Goal: Information Seeking & Learning: Find specific page/section

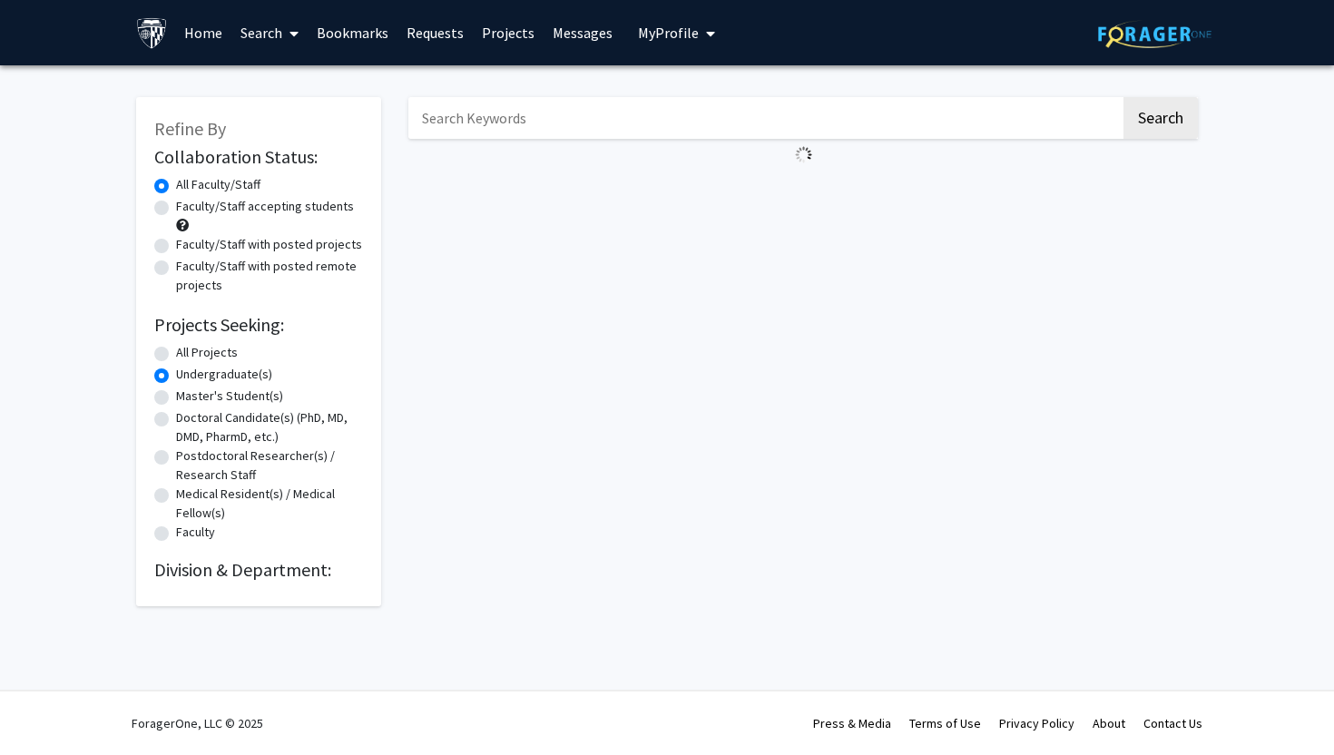
click at [525, 128] on input "Search Keywords" at bounding box center [764, 118] width 712 height 42
type input "pre doc"
click at [1123, 97] on button "Search" at bounding box center [1160, 118] width 74 height 42
radio input "true"
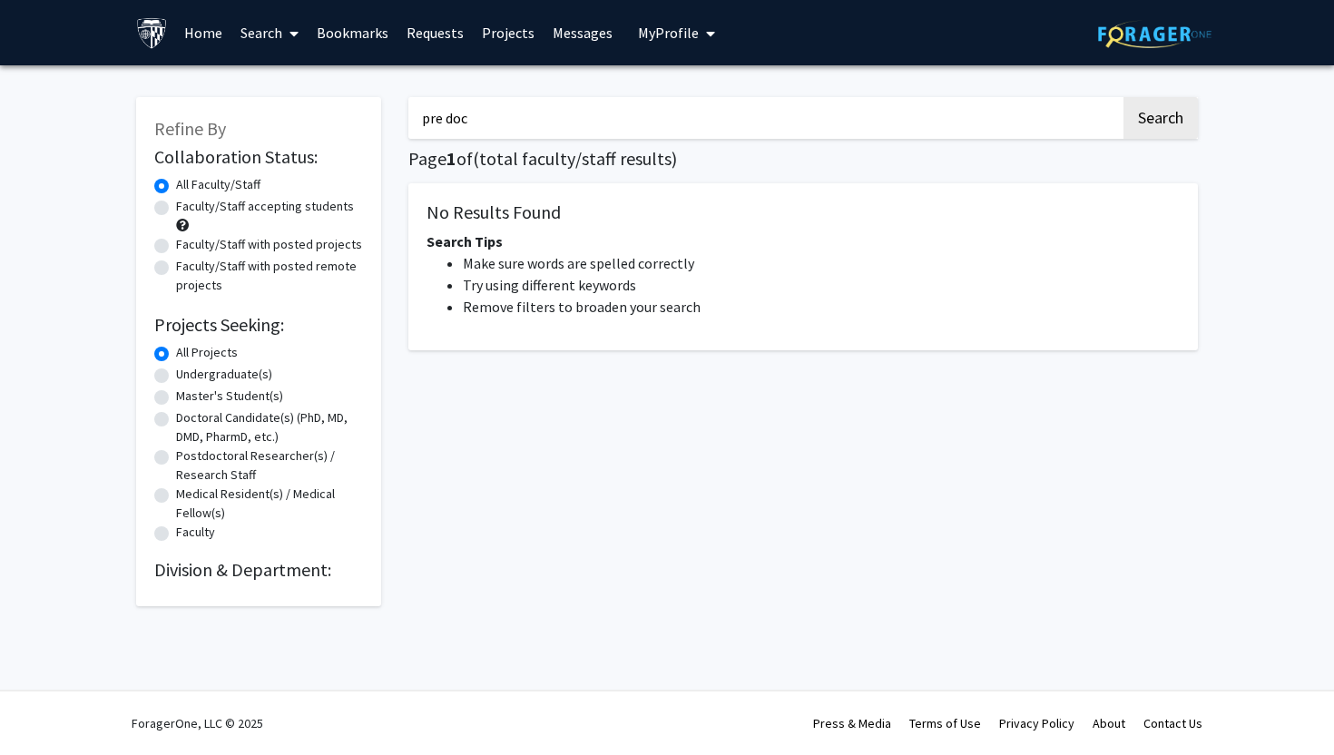
drag, startPoint x: 555, startPoint y: 122, endPoint x: 337, endPoint y: 122, distance: 218.7
click at [337, 122] on div "Refine By Collaboration Status: Collaboration Status All Faculty/Staff Collabor…" at bounding box center [666, 342] width 1089 height 527
type input "pre-doc"
click at [1123, 97] on button "Search" at bounding box center [1160, 118] width 74 height 42
click at [1172, 115] on button "Search" at bounding box center [1160, 118] width 74 height 42
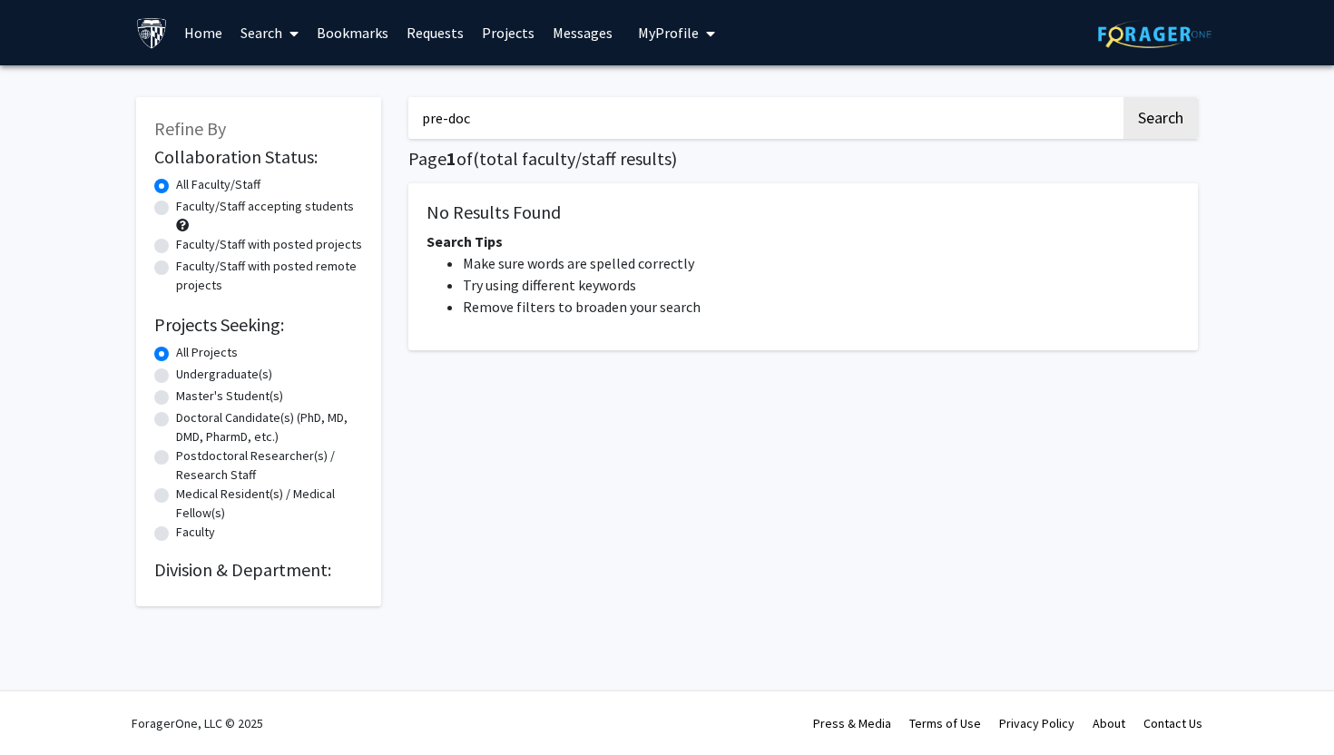
click at [185, 24] on link "Home" at bounding box center [203, 33] width 56 height 64
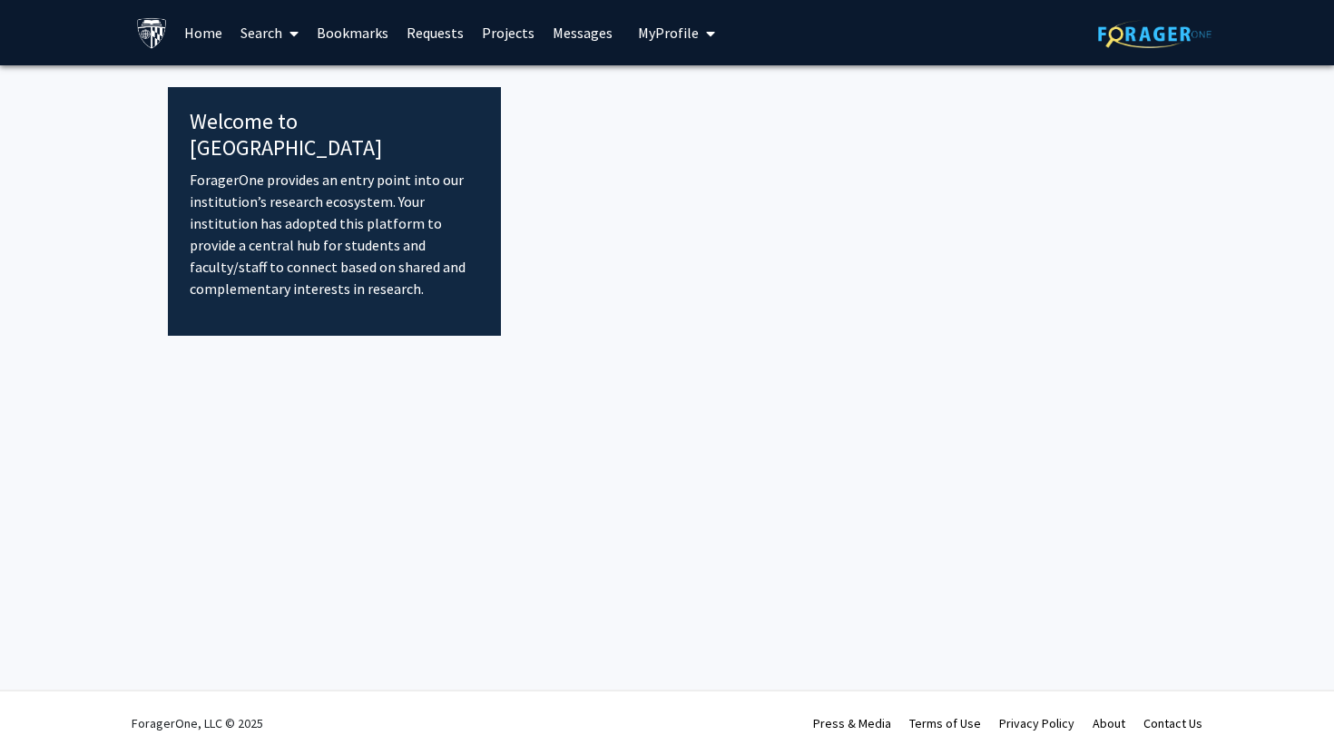
click at [263, 25] on link "Search" at bounding box center [269, 33] width 76 height 64
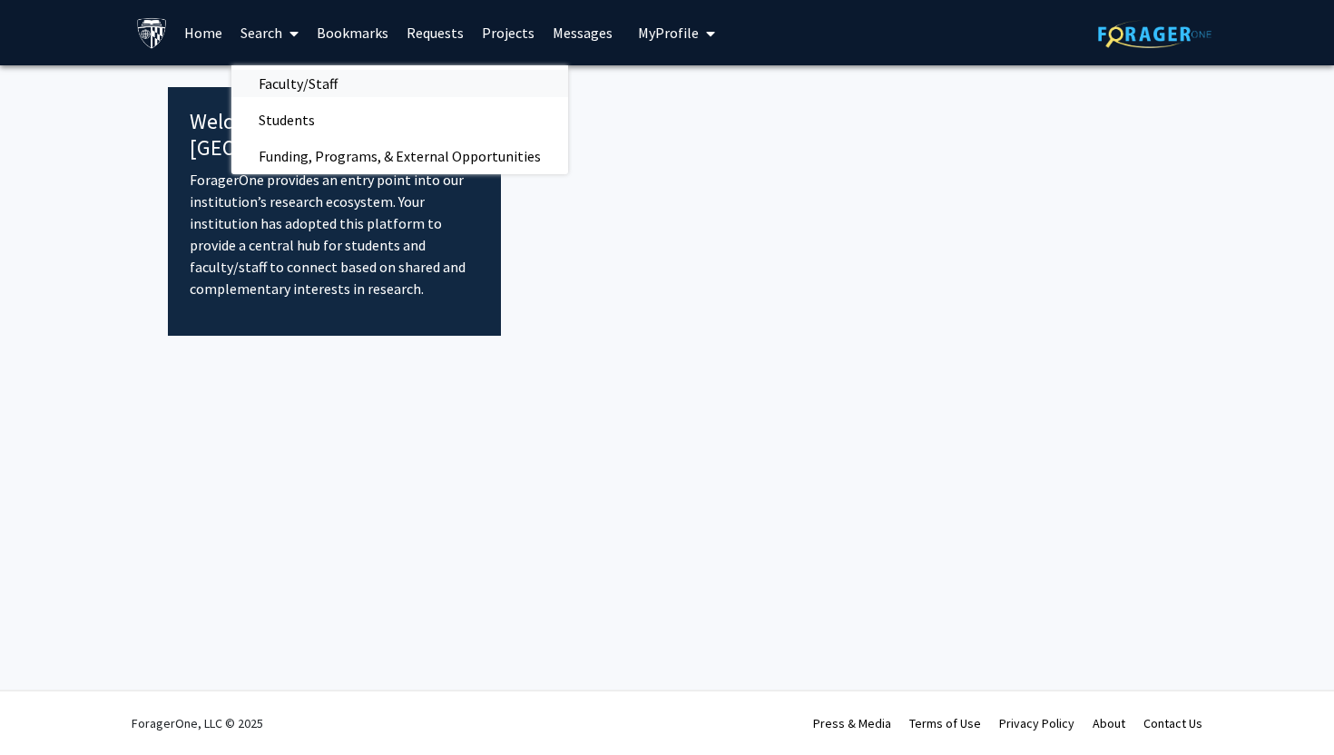
click at [303, 89] on span "Faculty/Staff" at bounding box center [297, 83] width 133 height 36
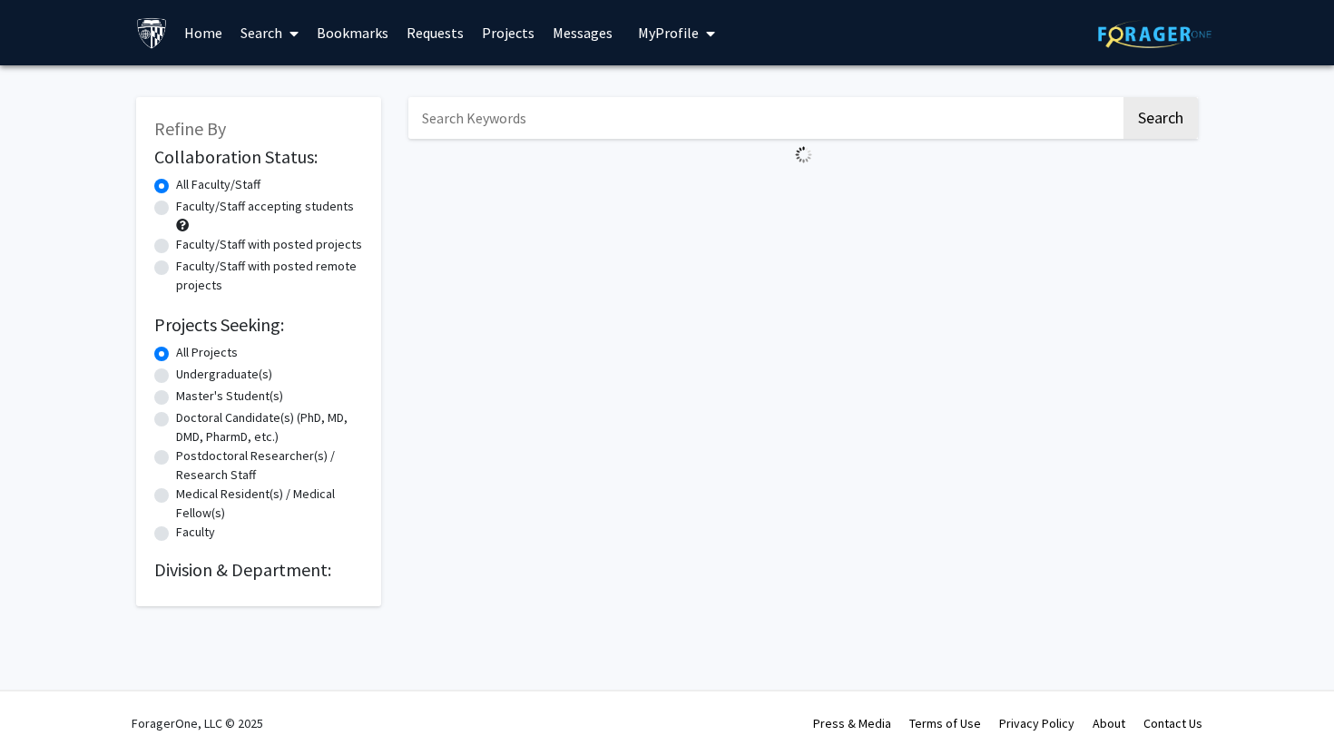
click at [601, 128] on input "Search Keywords" at bounding box center [764, 118] width 712 height 42
type input "pre doc"
click at [1123, 97] on button "Search" at bounding box center [1160, 118] width 74 height 42
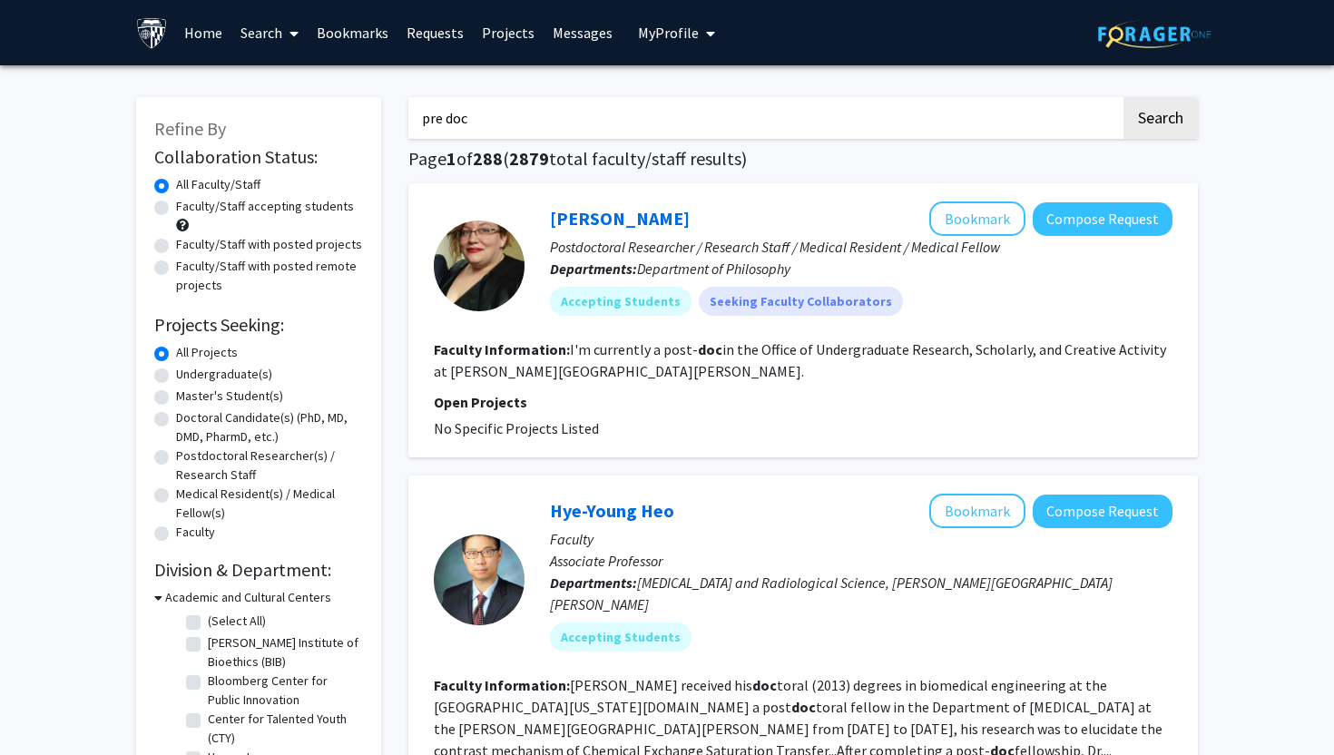
click at [1123, 97] on button "Search" at bounding box center [1160, 118] width 74 height 42
drag, startPoint x: 547, startPoint y: 112, endPoint x: 357, endPoint y: 112, distance: 189.6
type input "training"
click at [1123, 97] on button "Search" at bounding box center [1160, 118] width 74 height 42
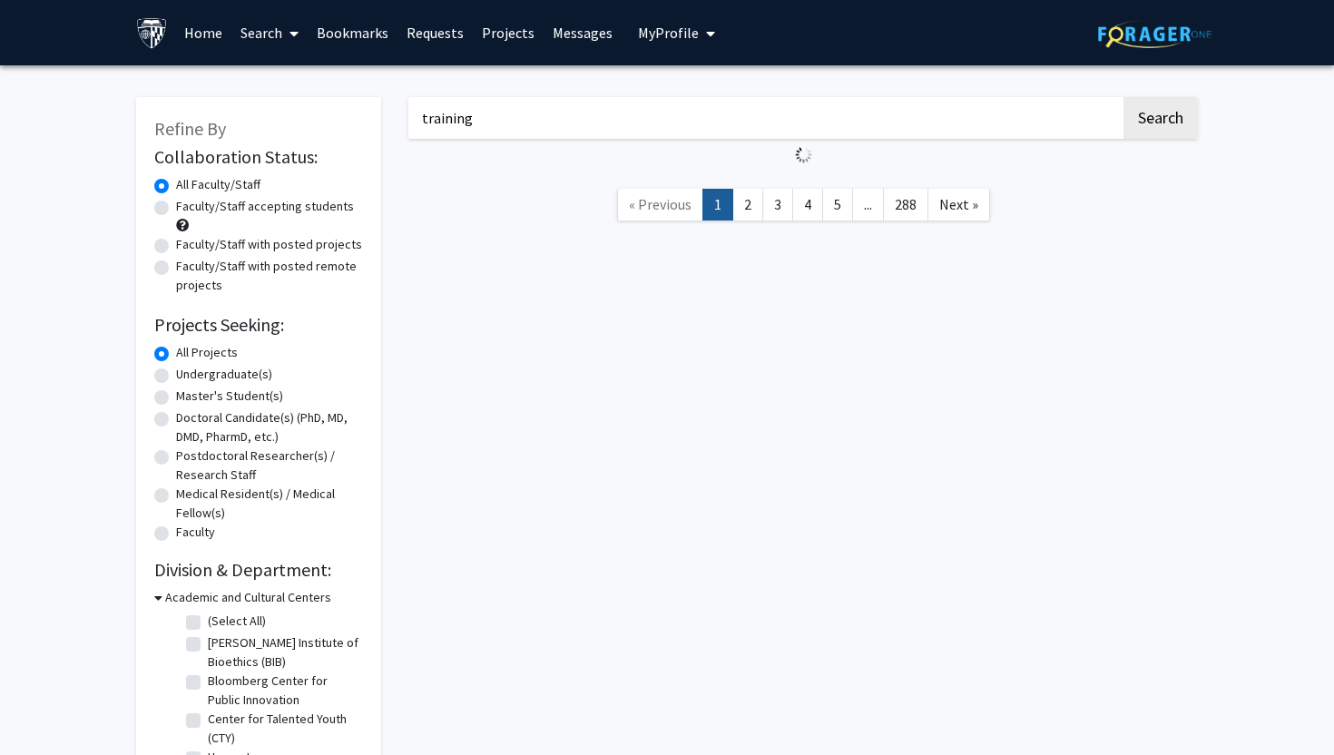
click at [814, 127] on input "training" at bounding box center [764, 118] width 712 height 42
drag, startPoint x: 798, startPoint y: 126, endPoint x: 480, endPoint y: 125, distance: 318.5
click at [480, 125] on input "training" at bounding box center [764, 118] width 712 height 42
drag, startPoint x: 480, startPoint y: 125, endPoint x: 323, endPoint y: 116, distance: 157.2
click at [323, 116] on div "Refine By Collaboration Status: Collaboration Status All Faculty/Staff Collabor…" at bounding box center [666, 595] width 1089 height 1033
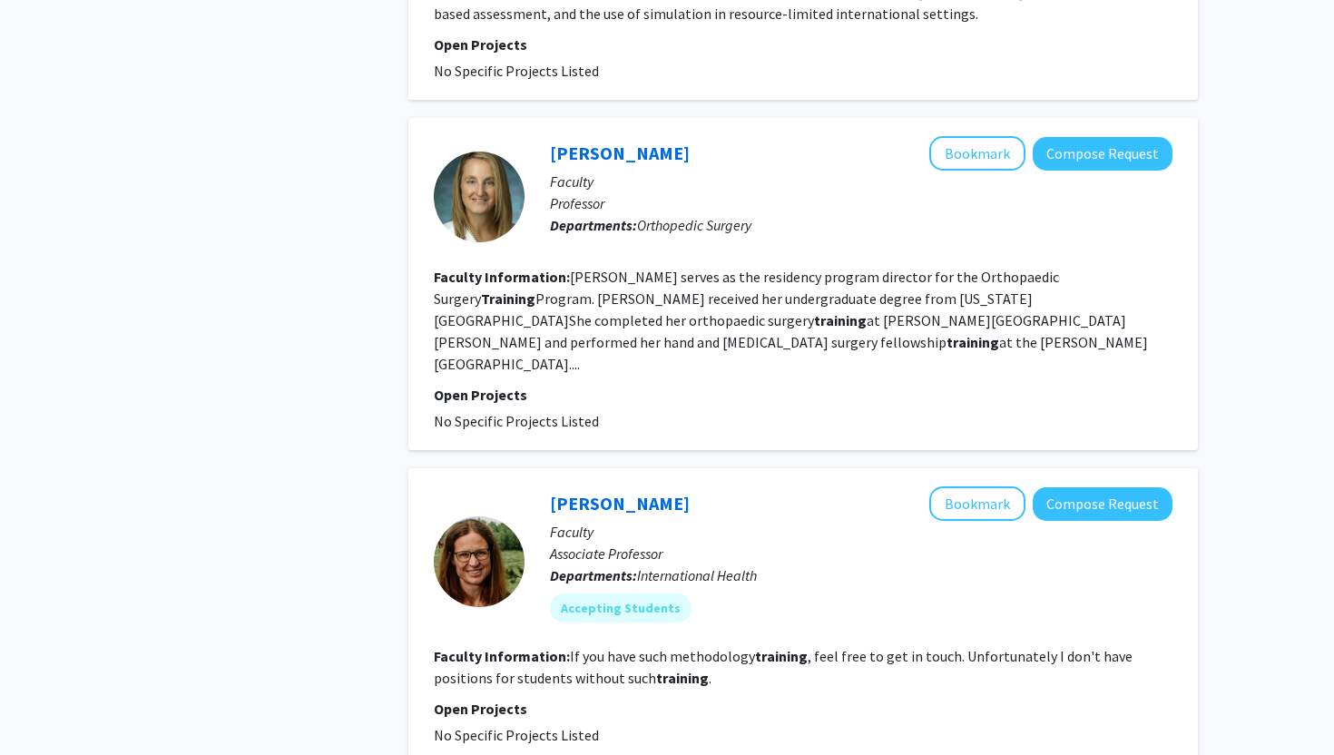
scroll to position [2984, 0]
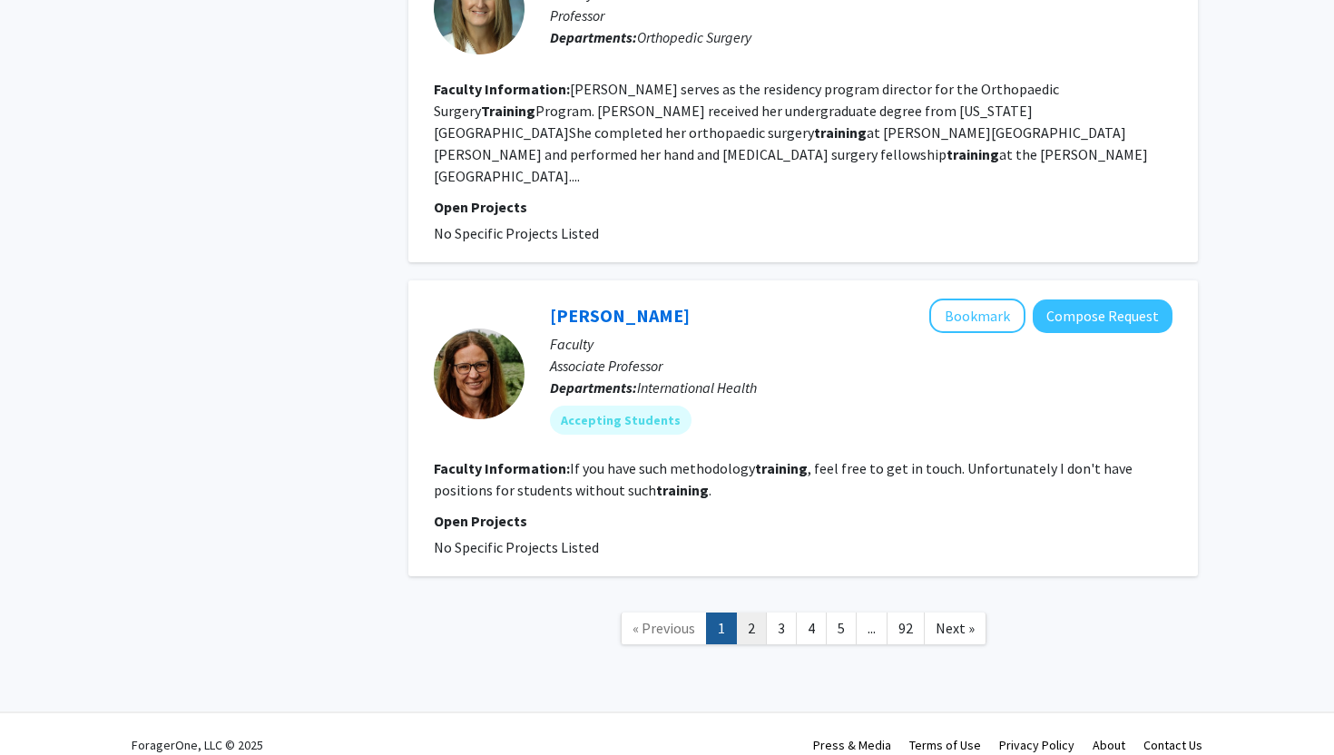
click at [756, 612] on link "2" at bounding box center [751, 628] width 31 height 32
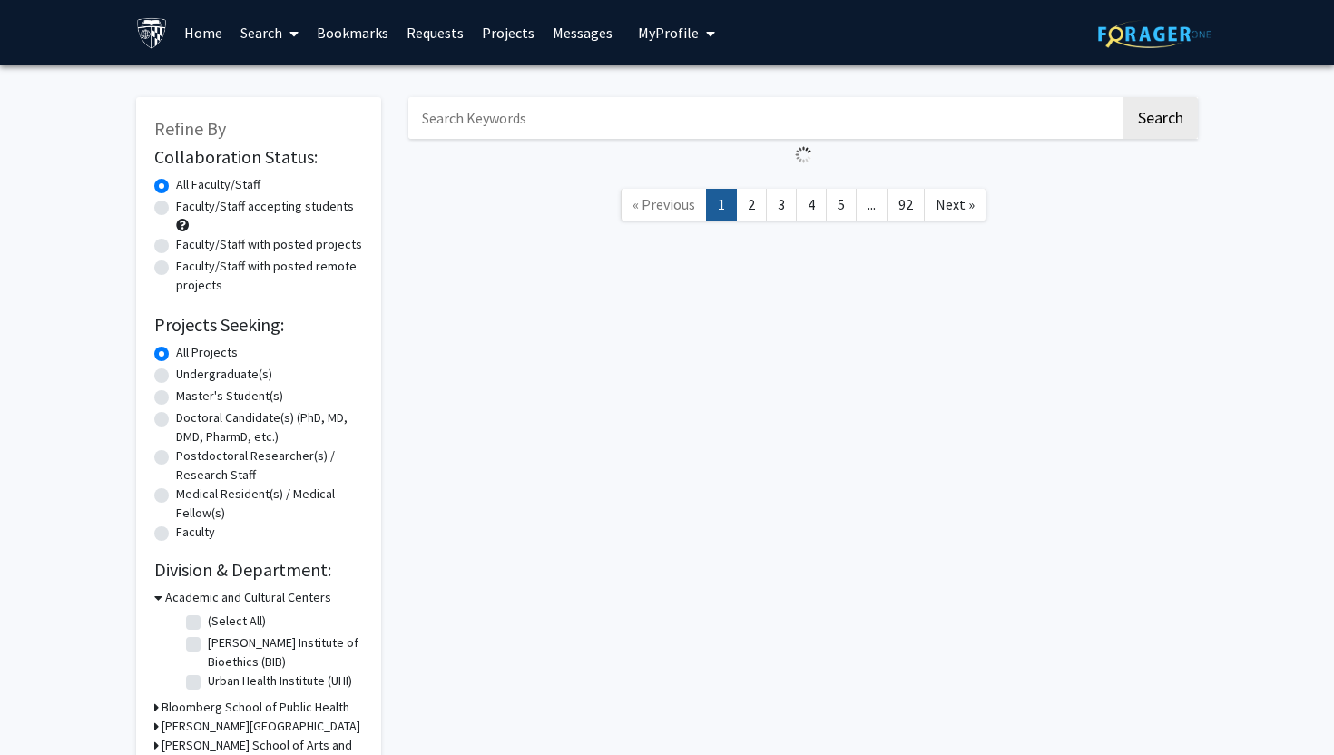
click at [673, 206] on span "« Previous" at bounding box center [663, 204] width 63 height 18
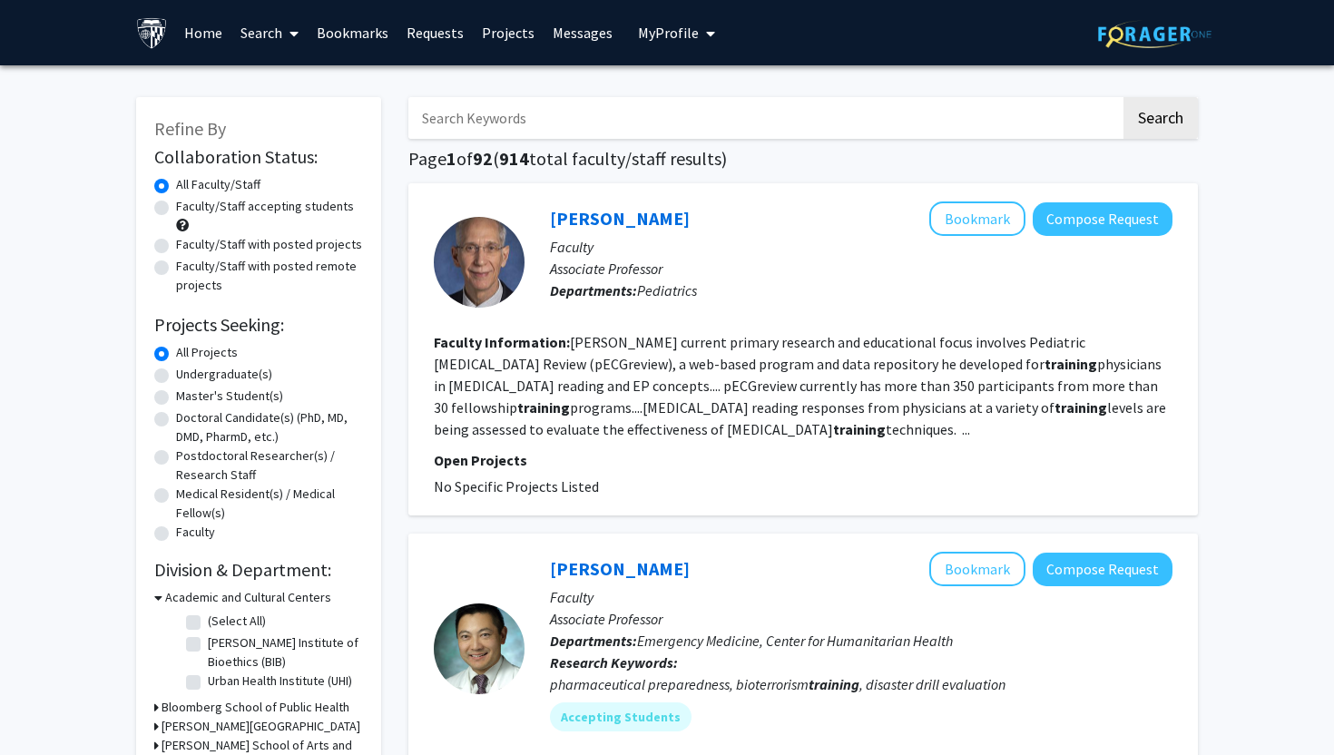
click at [525, 122] on input "Search Keywords" at bounding box center [764, 118] width 712 height 42
click at [1123, 97] on button "Search" at bounding box center [1160, 118] width 74 height 42
click at [1152, 119] on button "Search" at bounding box center [1160, 118] width 74 height 42
drag, startPoint x: 681, startPoint y: 129, endPoint x: 305, endPoint y: 131, distance: 376.5
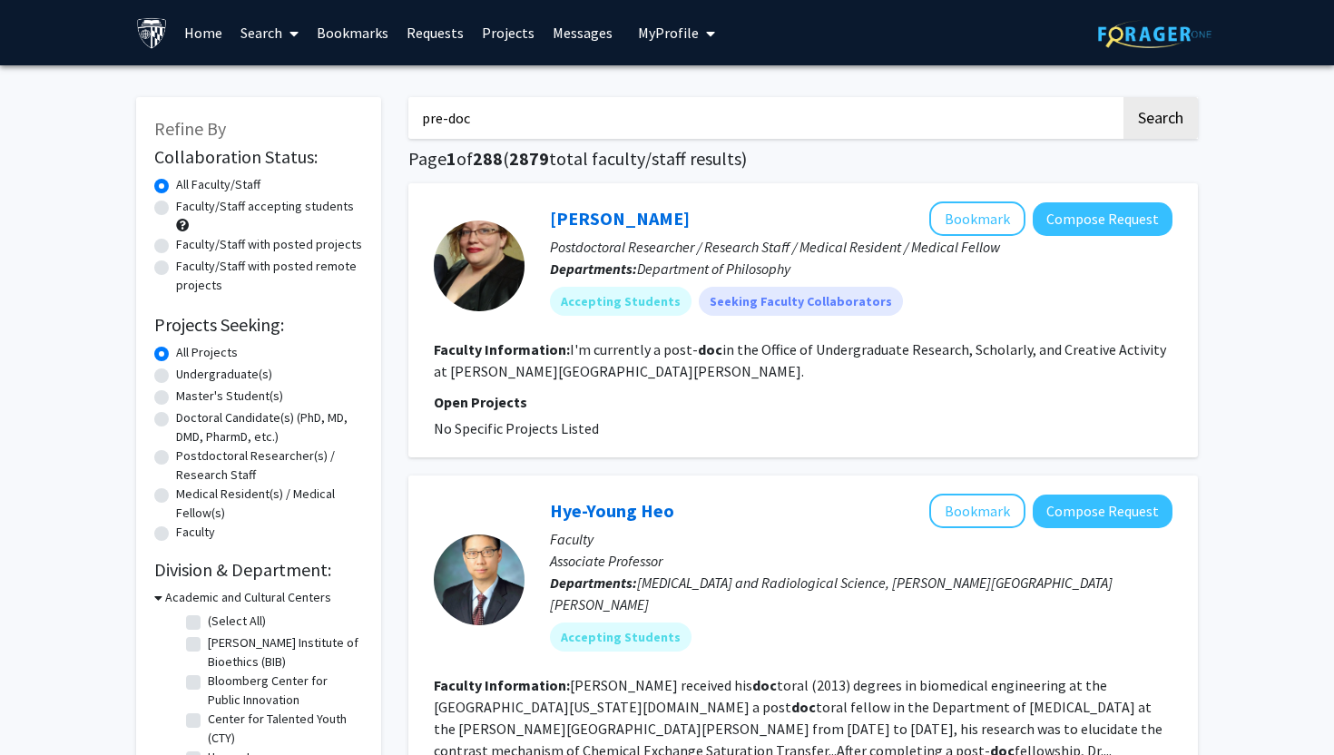
click at [520, 124] on input "pre-doc" at bounding box center [764, 118] width 712 height 42
drag, startPoint x: 520, startPoint y: 124, endPoint x: 386, endPoint y: 124, distance: 134.3
type input "pre-doc training"
click at [1123, 97] on button "Search" at bounding box center [1160, 118] width 74 height 42
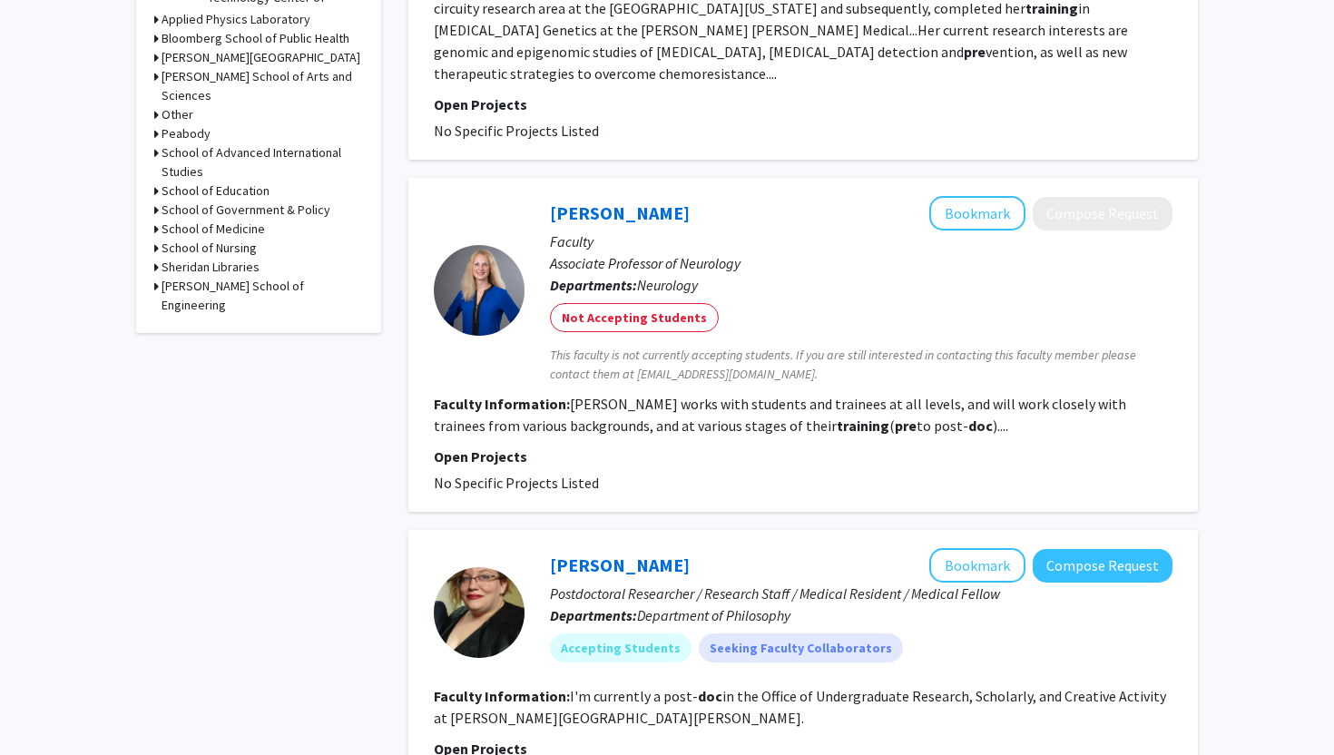
scroll to position [777, 0]
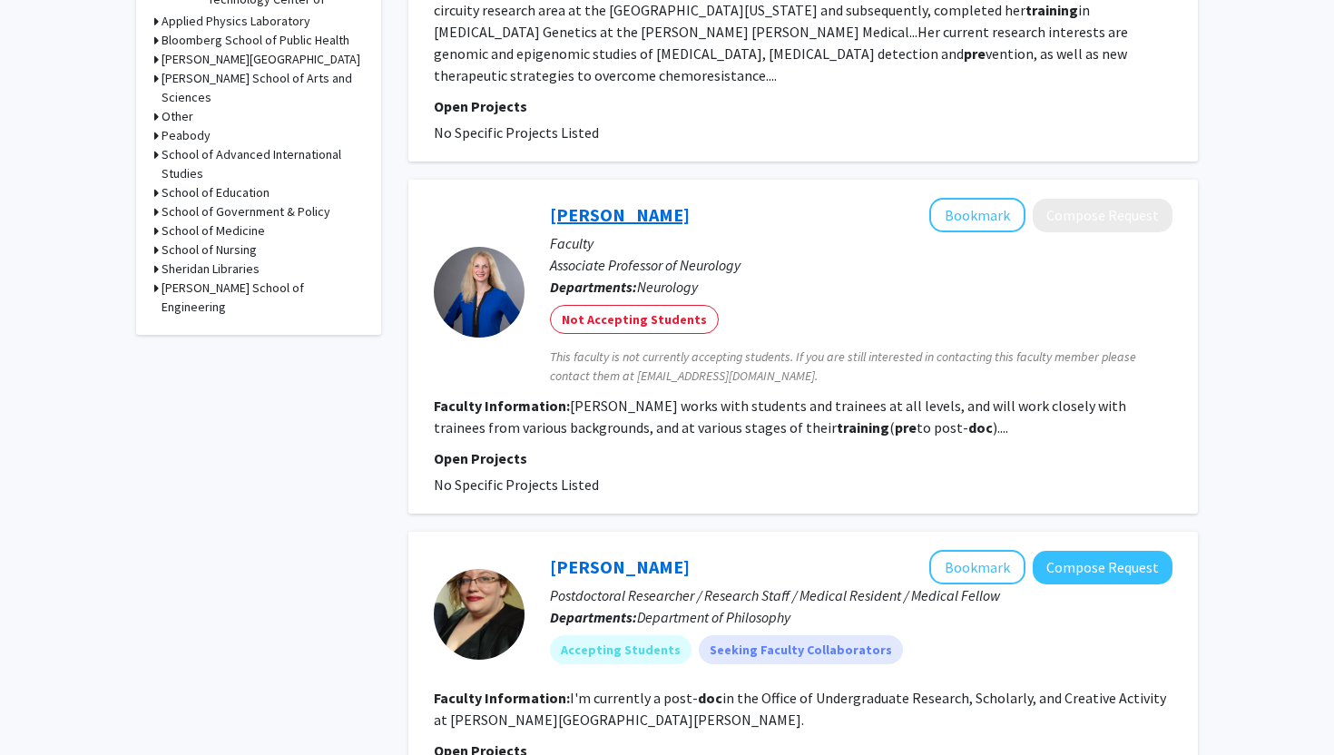
click at [661, 203] on link "Michelle Johansen" at bounding box center [620, 214] width 140 height 23
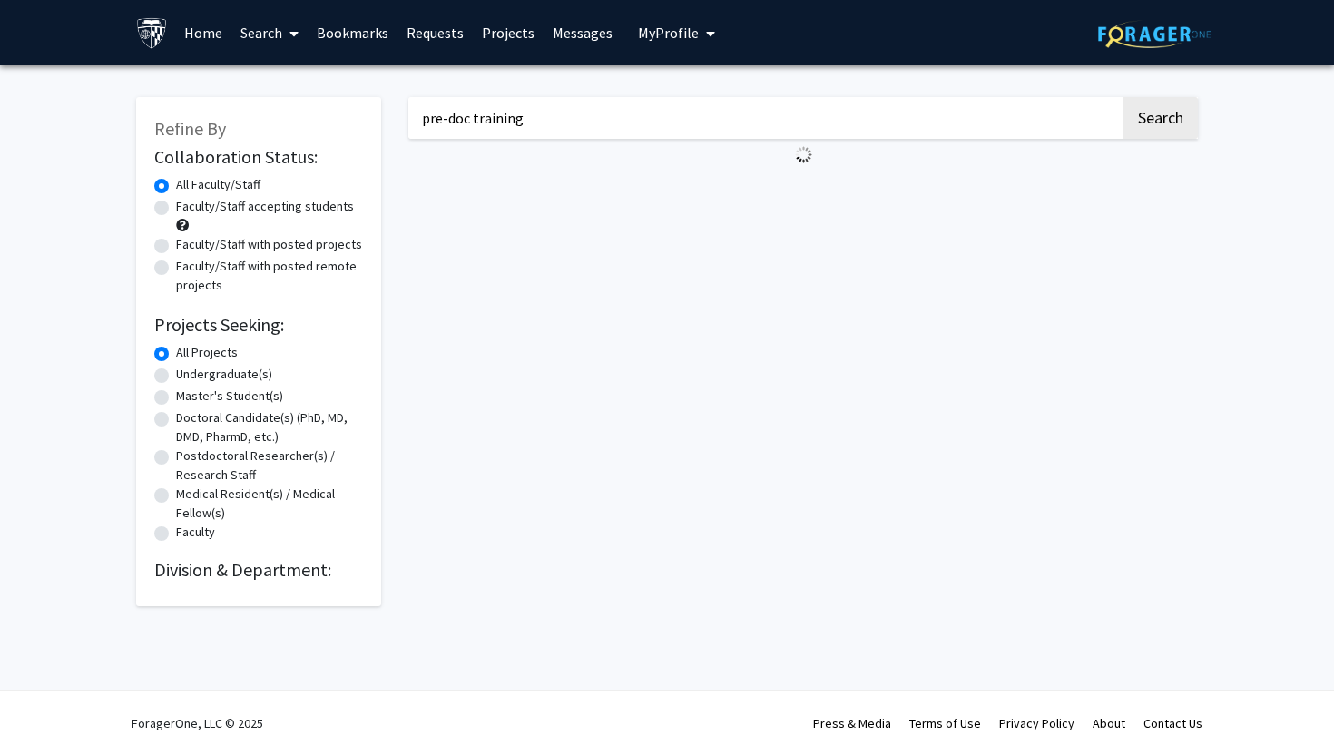
click at [499, 115] on input "pre-doc training" at bounding box center [764, 118] width 712 height 42
type input "johansen"
click at [1123, 97] on button "Search" at bounding box center [1160, 118] width 74 height 42
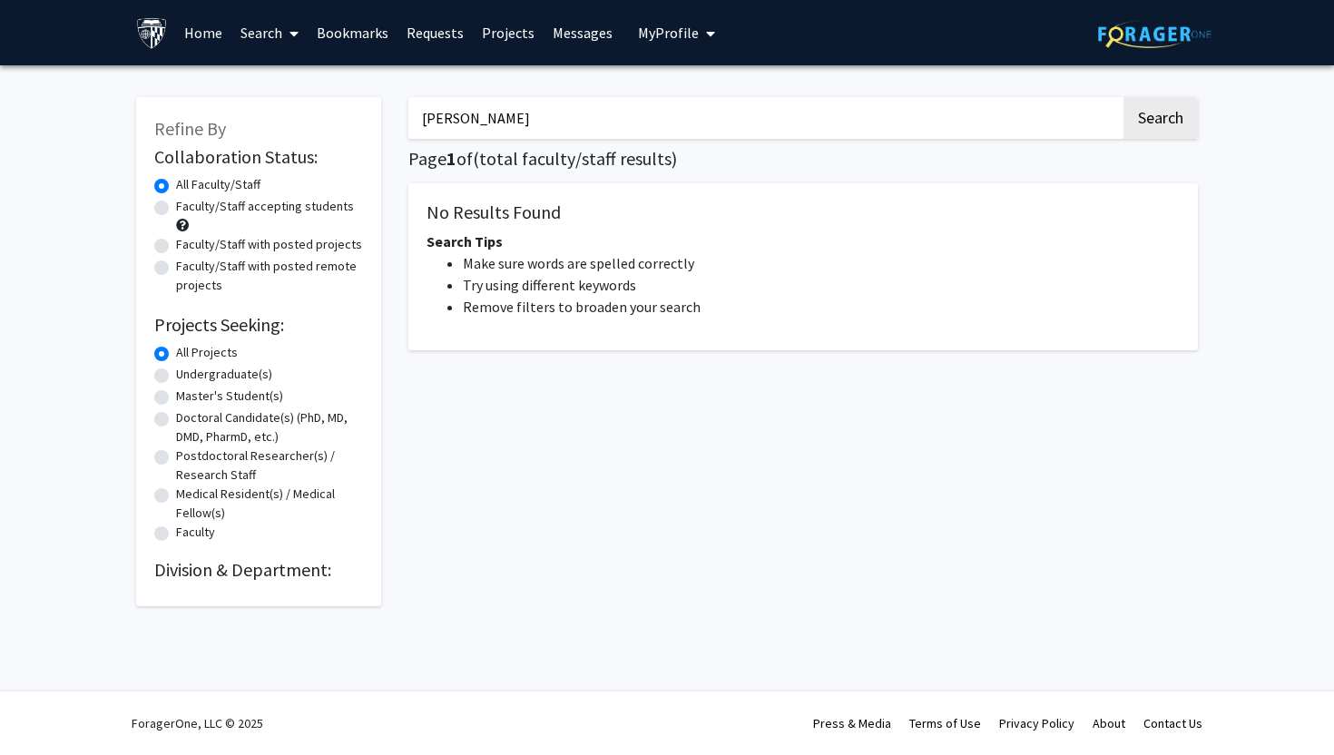
click at [1123, 97] on button "Search" at bounding box center [1160, 118] width 74 height 42
click at [1183, 112] on button "Search" at bounding box center [1160, 118] width 74 height 42
click at [561, 122] on input "johansen" at bounding box center [764, 118] width 712 height 42
click at [522, 116] on input "Search Keywords" at bounding box center [764, 118] width 712 height 42
type input "[PERSON_NAME]"
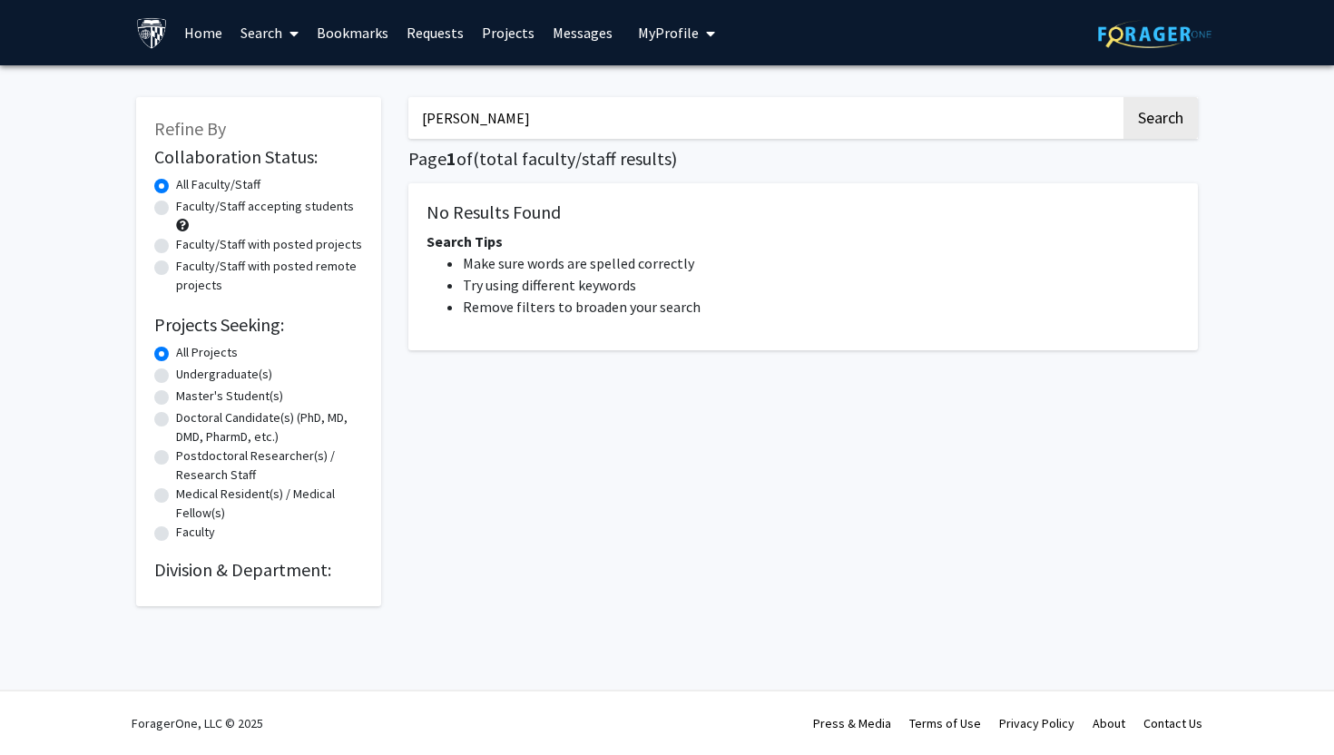
click at [1123, 97] on button "Search" at bounding box center [1160, 118] width 74 height 42
click at [1140, 137] on button "Search" at bounding box center [1160, 118] width 74 height 42
click at [1149, 123] on button "Search" at bounding box center [1160, 118] width 74 height 42
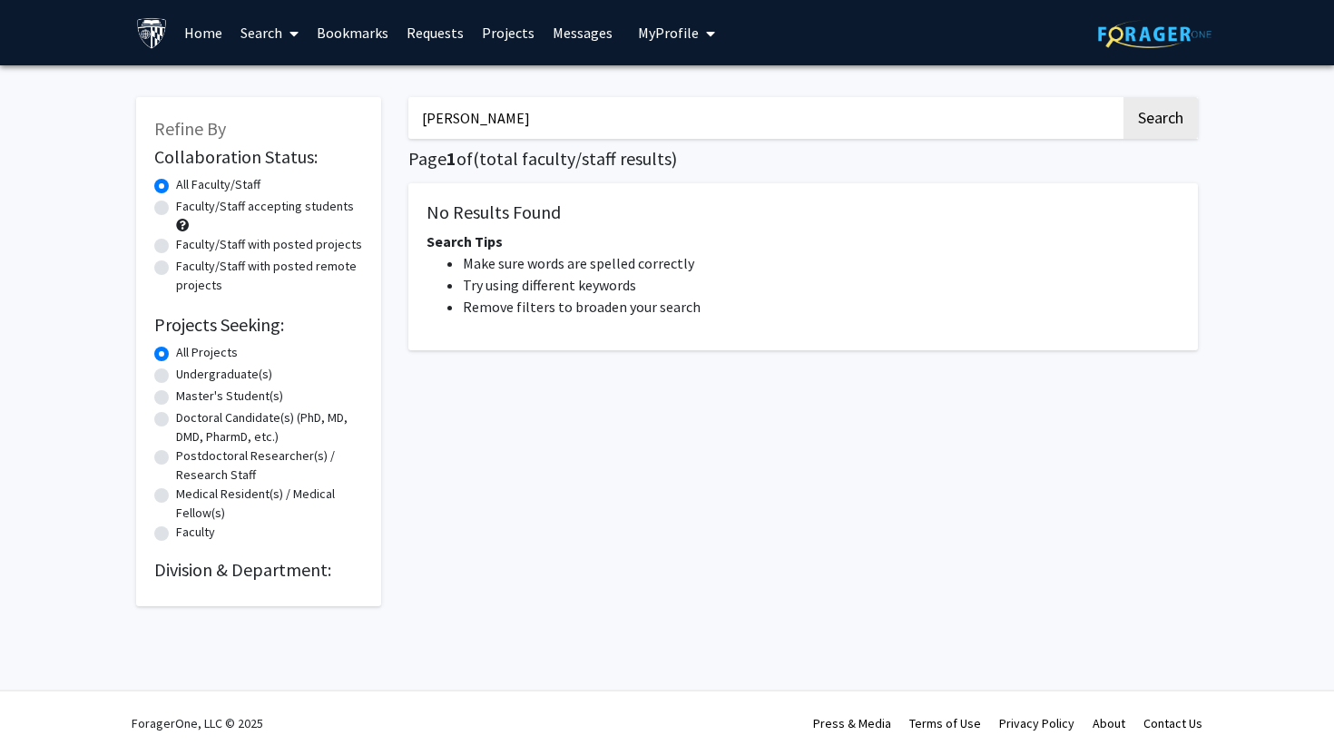
click at [578, 124] on input "johansen" at bounding box center [764, 118] width 712 height 42
click at [283, 34] on span at bounding box center [290, 34] width 16 height 64
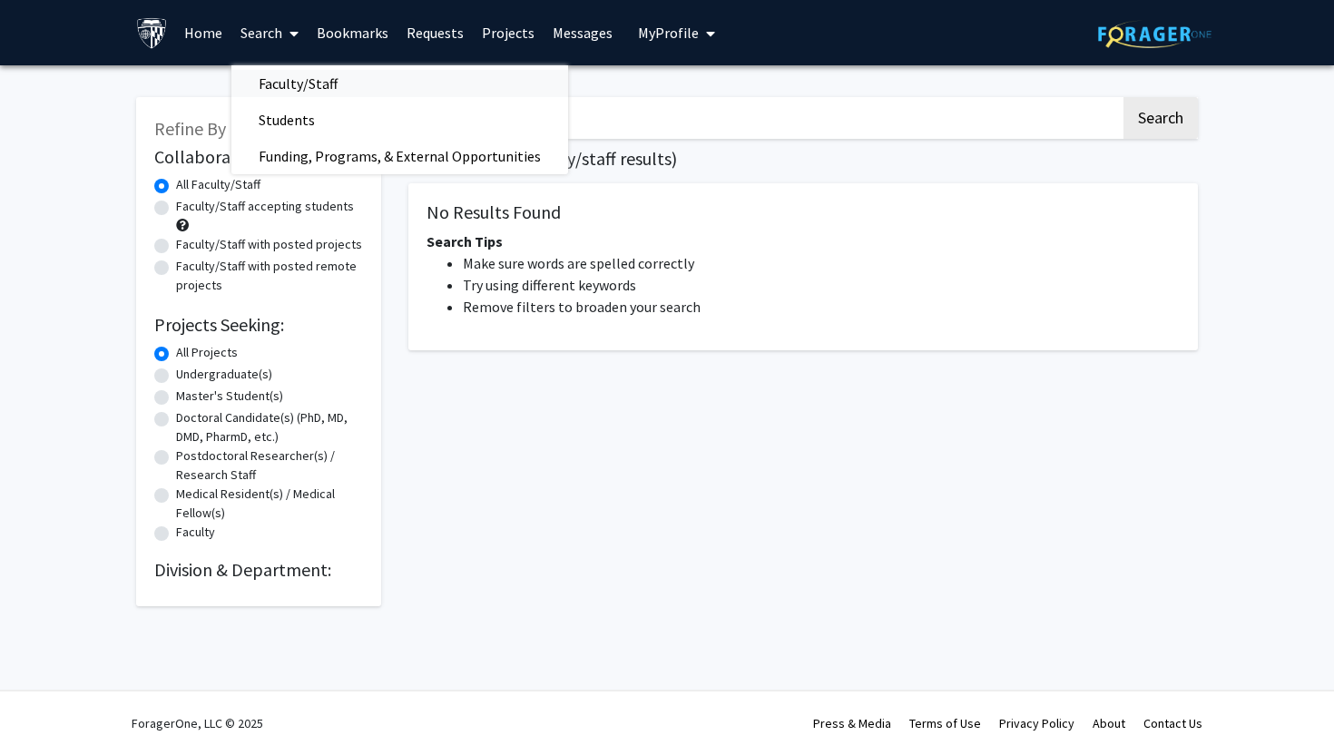
click at [295, 83] on span "Faculty/Staff" at bounding box center [297, 83] width 133 height 36
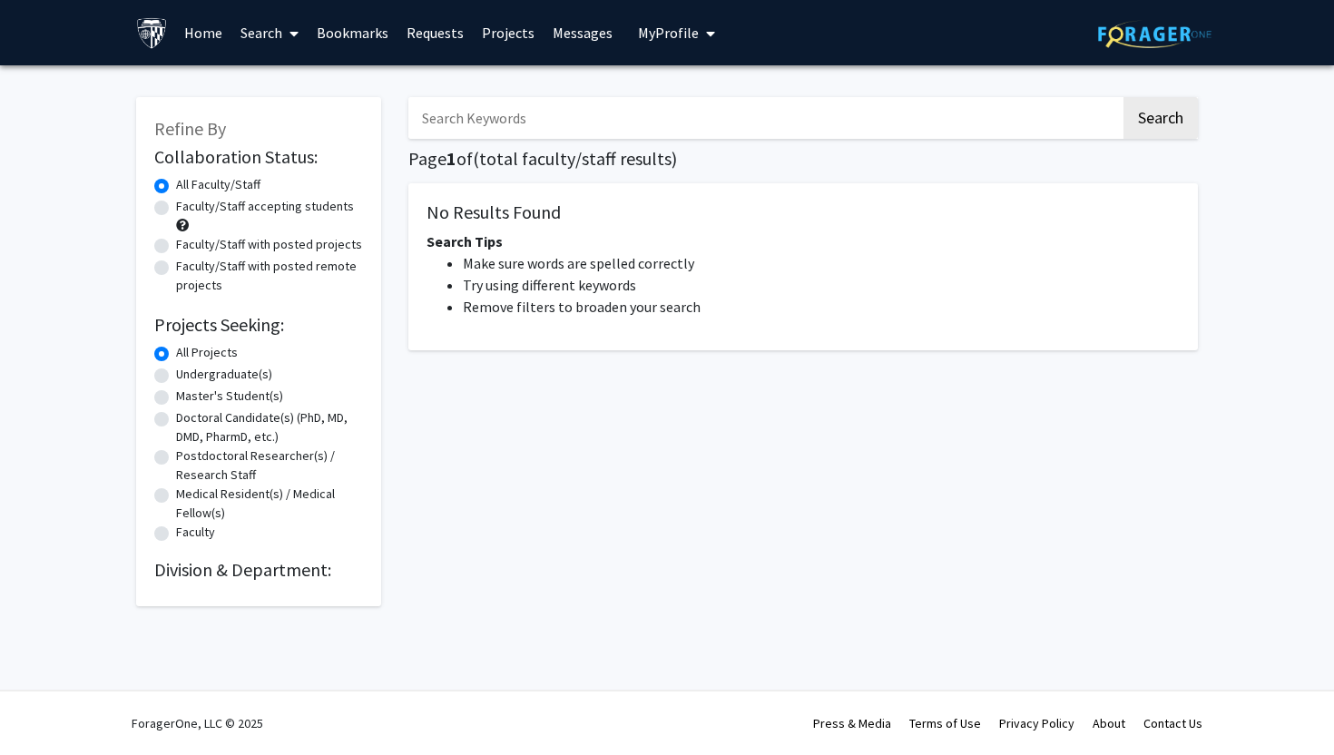
click at [357, 34] on link "Bookmarks" at bounding box center [353, 33] width 90 height 64
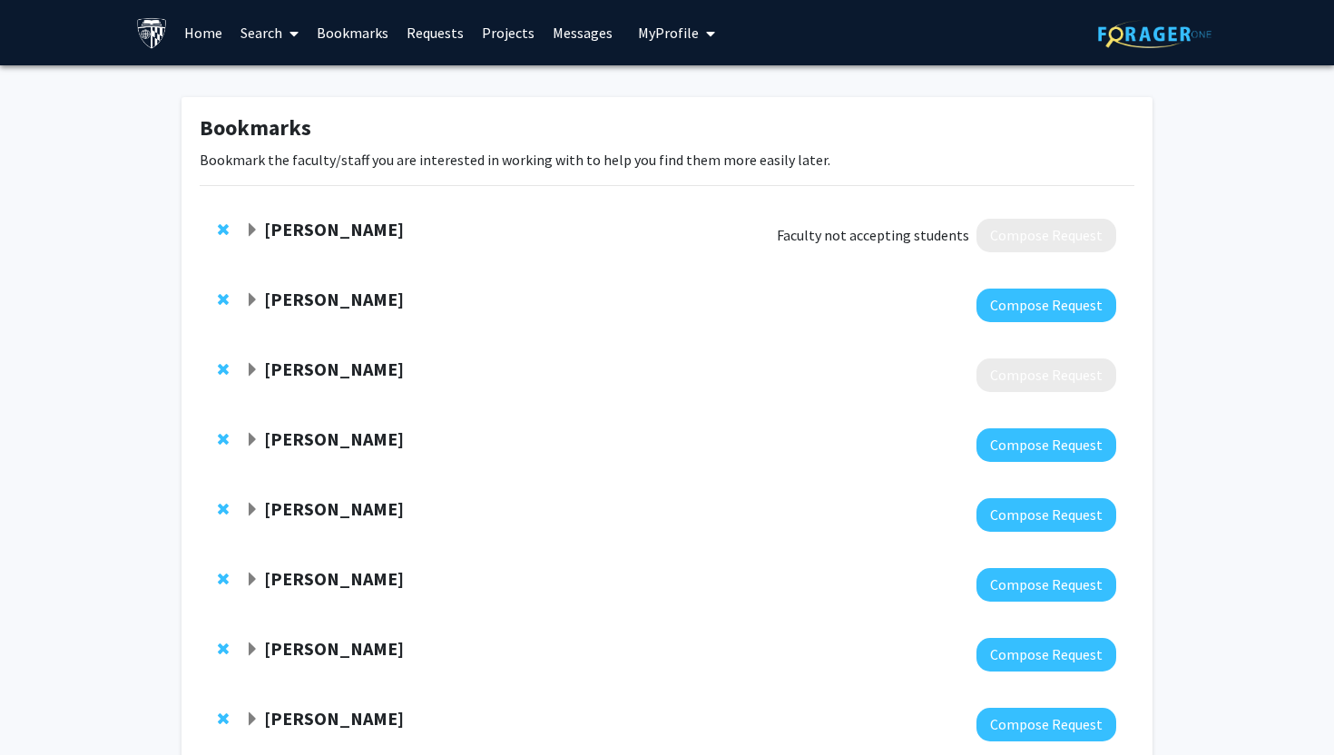
click at [262, 24] on link "Search" at bounding box center [269, 33] width 76 height 64
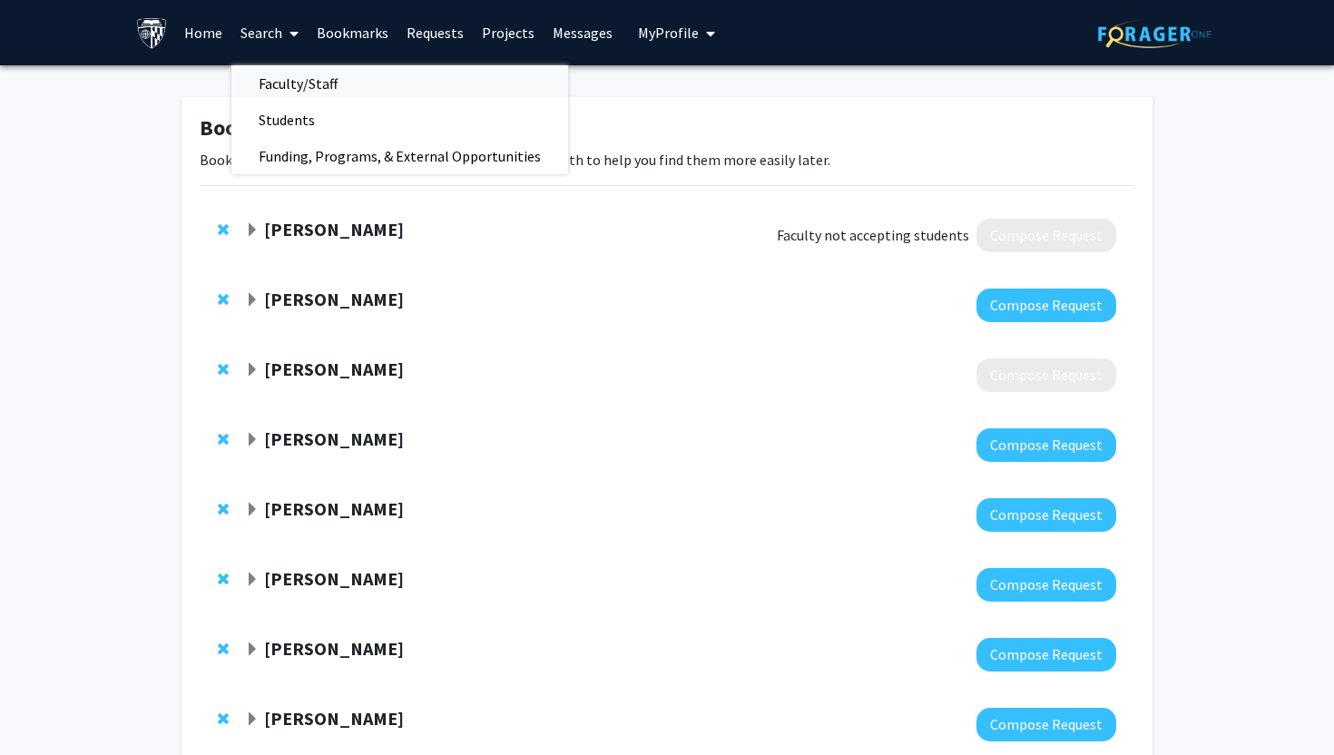
click at [305, 88] on span "Faculty/Staff" at bounding box center [297, 83] width 133 height 36
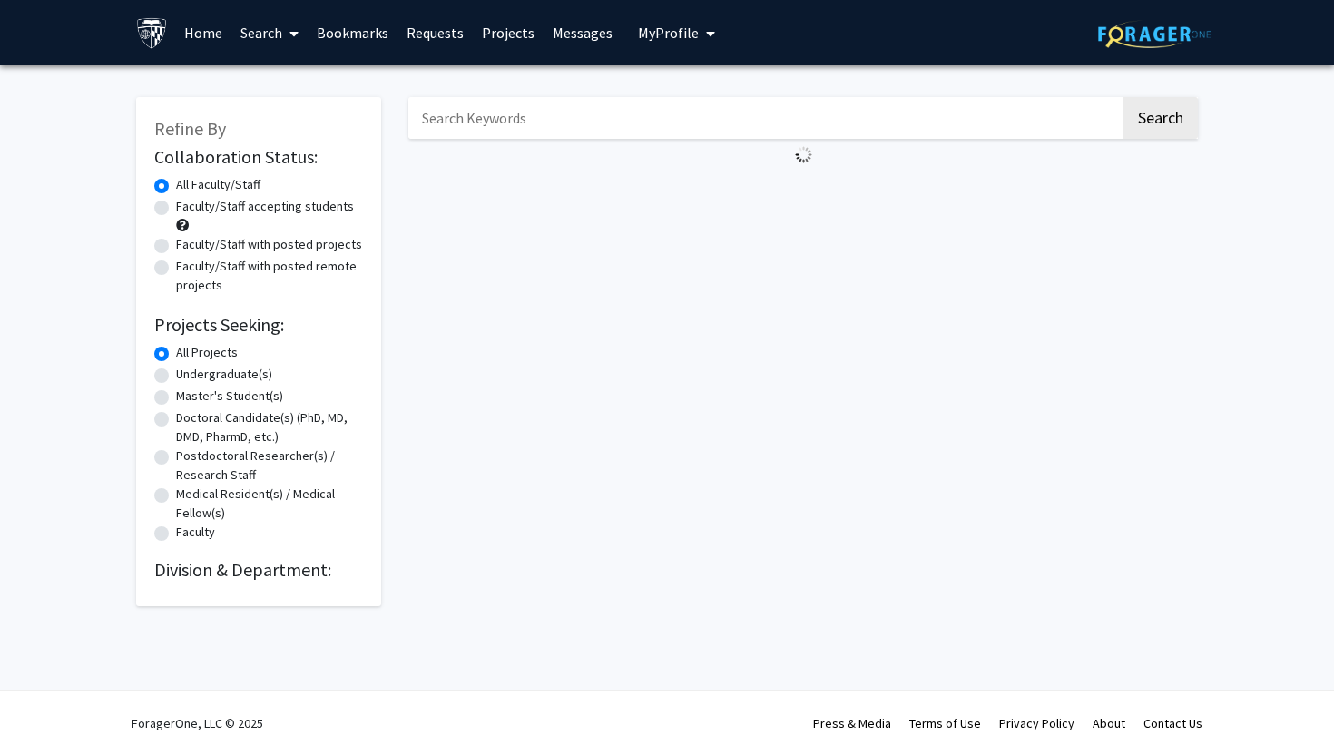
click at [533, 137] on input "Search Keywords" at bounding box center [764, 118] width 712 height 42
type input "johansen"
click at [1123, 97] on button "Search" at bounding box center [1160, 118] width 74 height 42
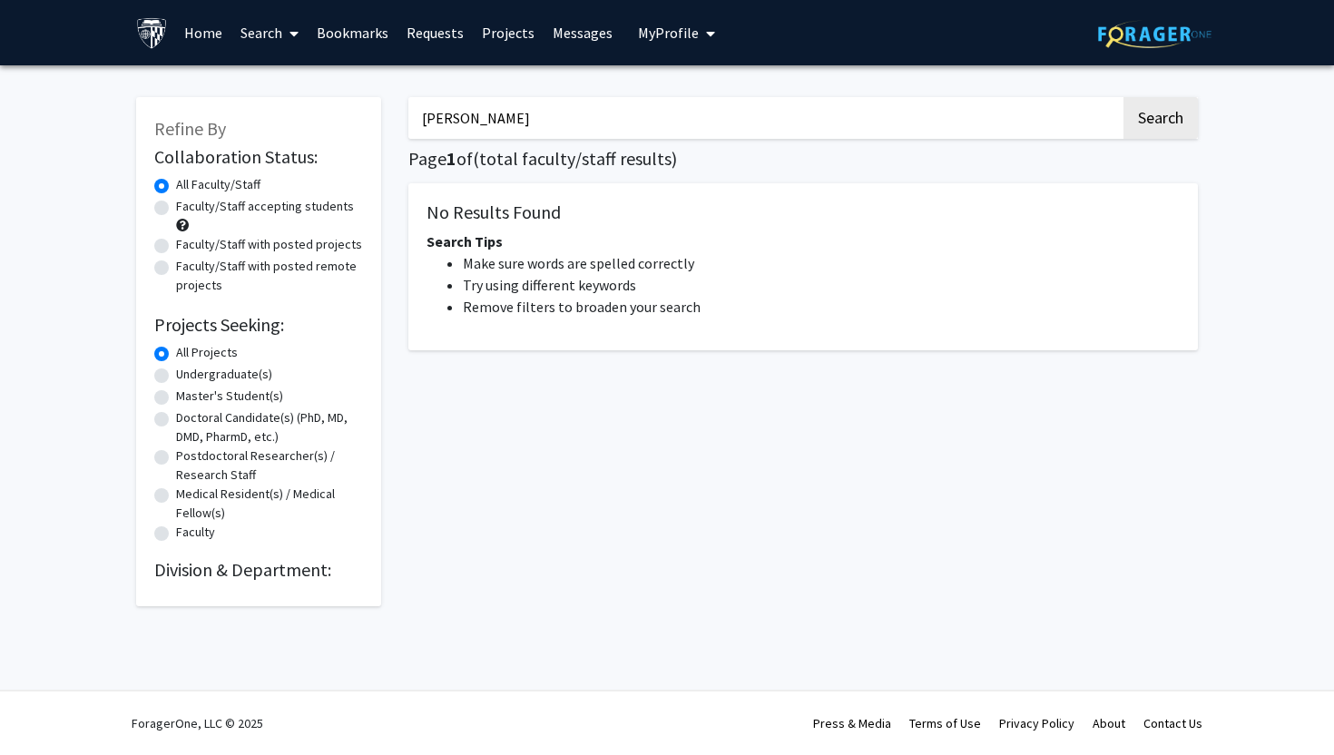
click at [1135, 144] on div "johansen Search Page 1 of ( total faculty/staff results) No Results Found Searc…" at bounding box center [803, 342] width 817 height 527
click at [1140, 124] on button "Search" at bounding box center [1160, 118] width 74 height 42
click at [562, 113] on input "johansen" at bounding box center [764, 118] width 712 height 42
click at [1135, 121] on button "Search" at bounding box center [1160, 118] width 74 height 42
click at [570, 117] on input "johansen" at bounding box center [764, 118] width 712 height 42
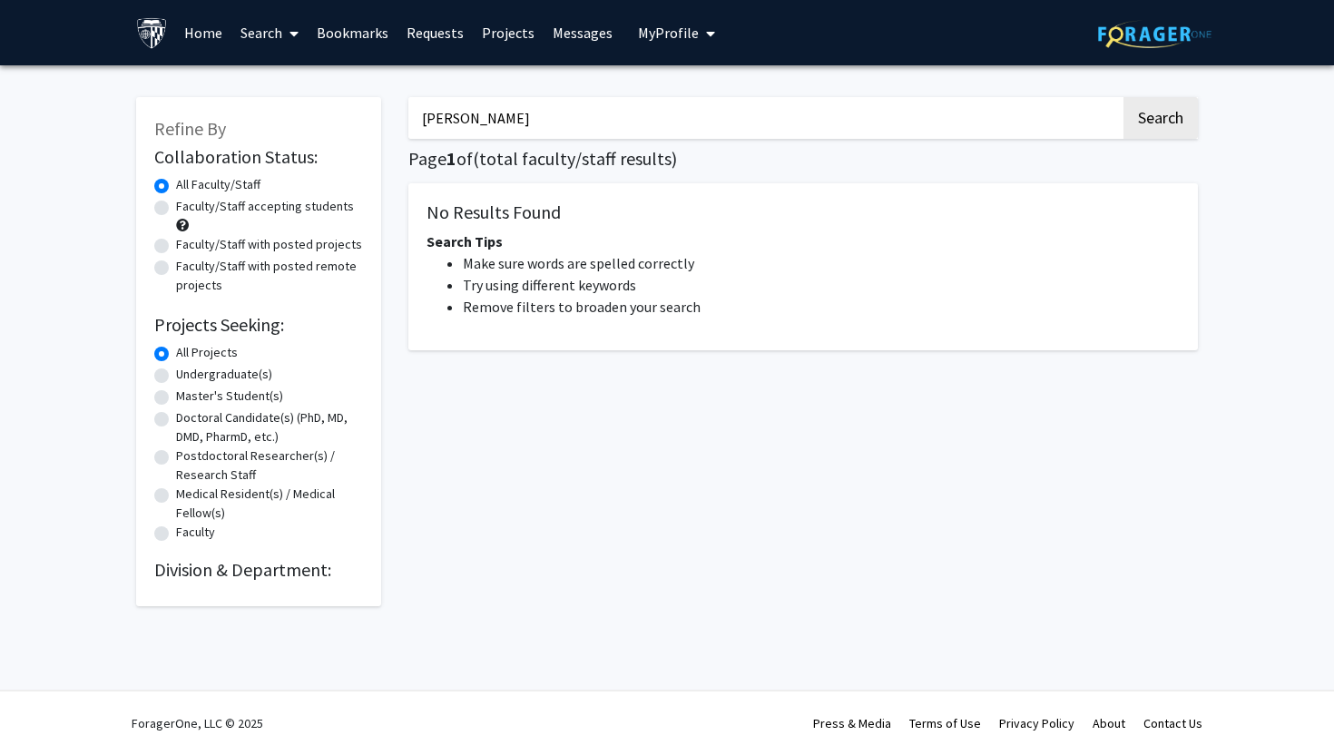
click at [570, 117] on input "johansen" at bounding box center [764, 118] width 712 height 42
click at [1123, 97] on button "Search" at bounding box center [1160, 118] width 74 height 42
click at [445, 126] on input "joh" at bounding box center [764, 118] width 712 height 42
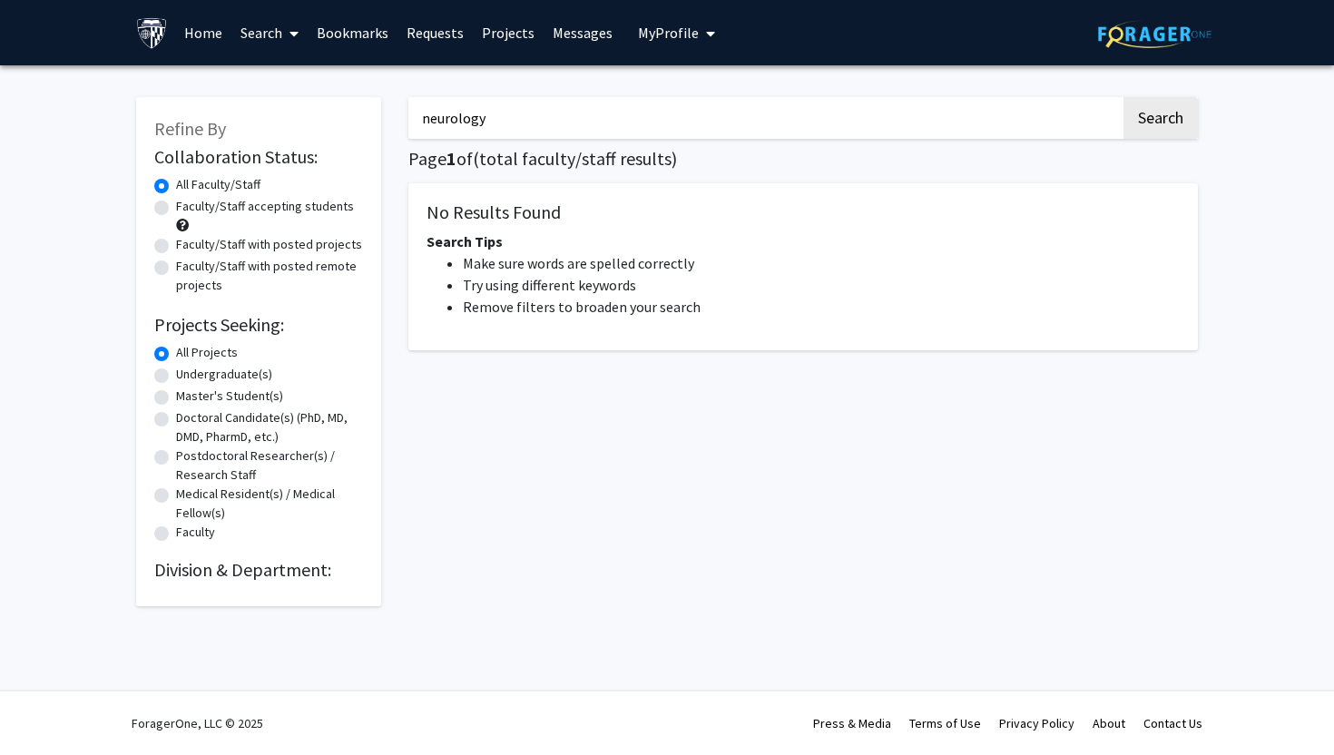
type input "neurology"
click at [1123, 97] on button "Search" at bounding box center [1160, 118] width 74 height 42
